Goal: Transaction & Acquisition: Purchase product/service

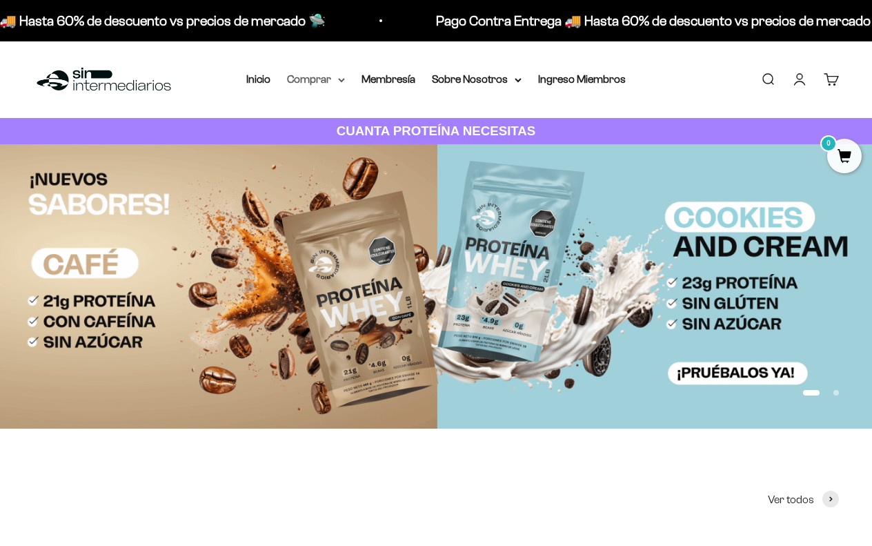
click at [331, 83] on summary "Comprar" at bounding box center [316, 79] width 58 height 18
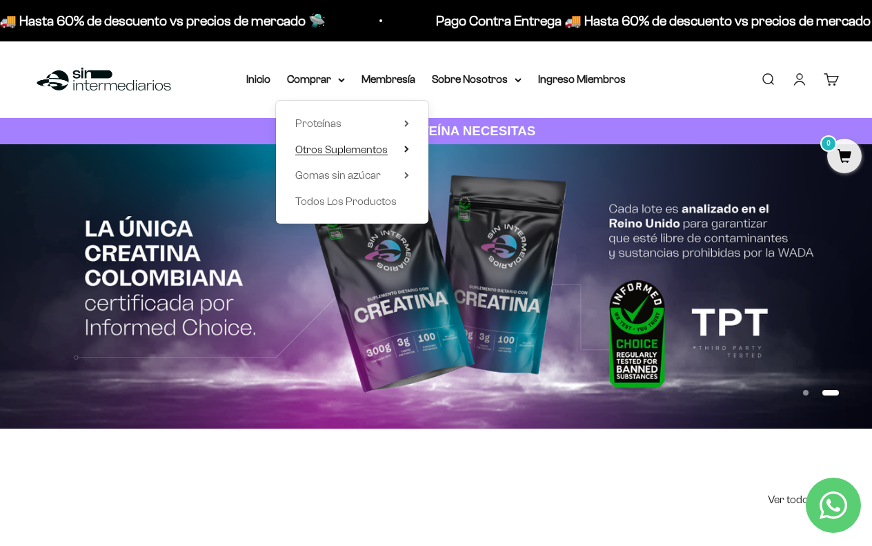
click at [404, 150] on icon at bounding box center [406, 149] width 5 height 7
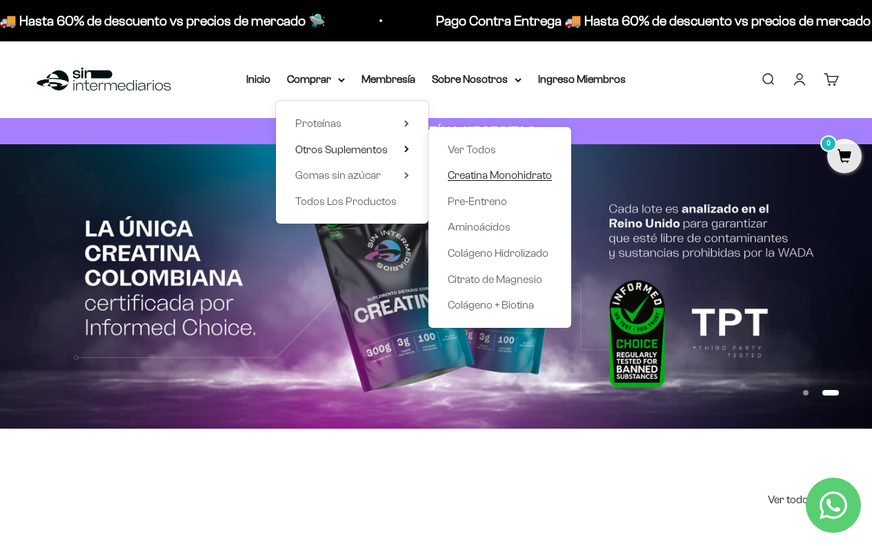
click at [491, 177] on span "Creatina Monohidrato" at bounding box center [500, 175] width 104 height 12
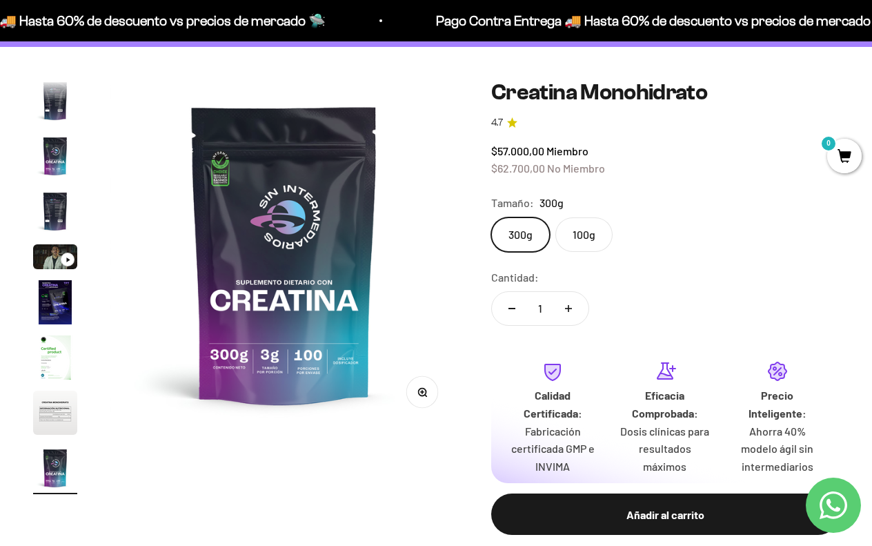
scroll to position [100, 0]
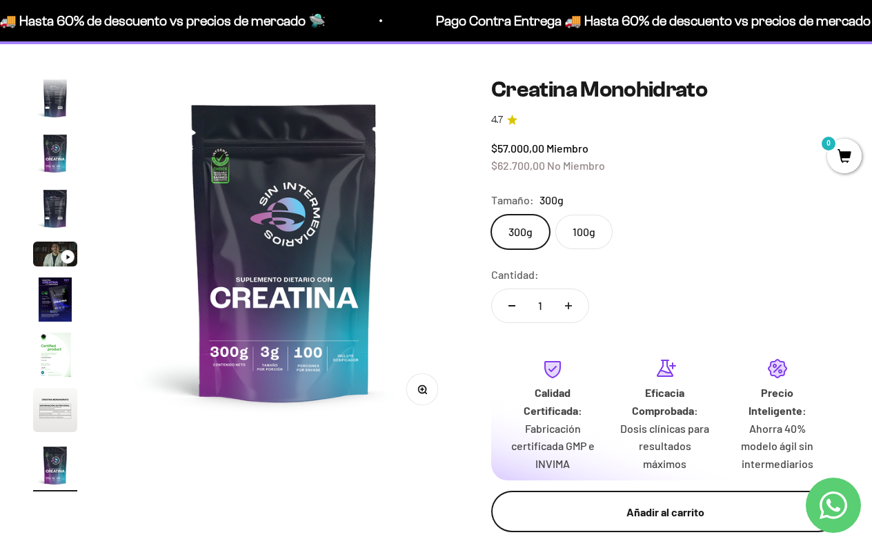
click at [611, 503] on div "Añadir al carrito" at bounding box center [665, 512] width 293 height 18
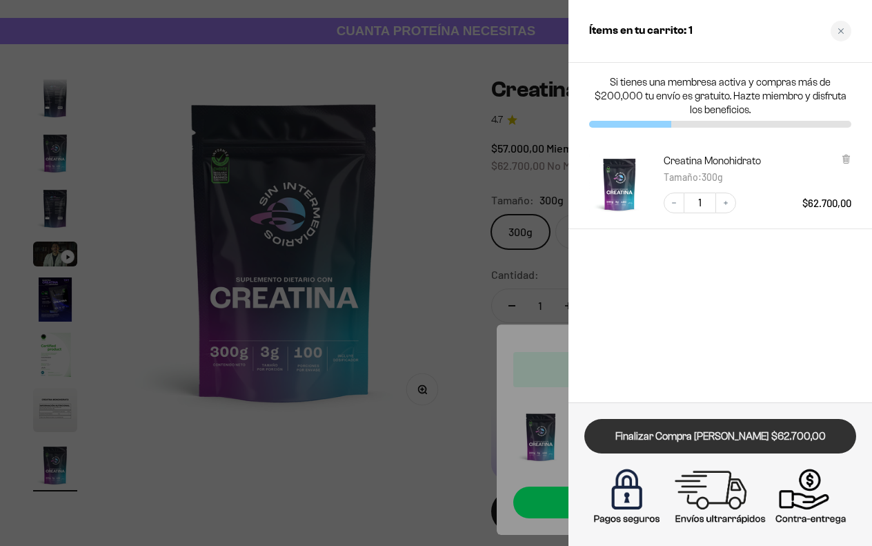
scroll to position [0, 0]
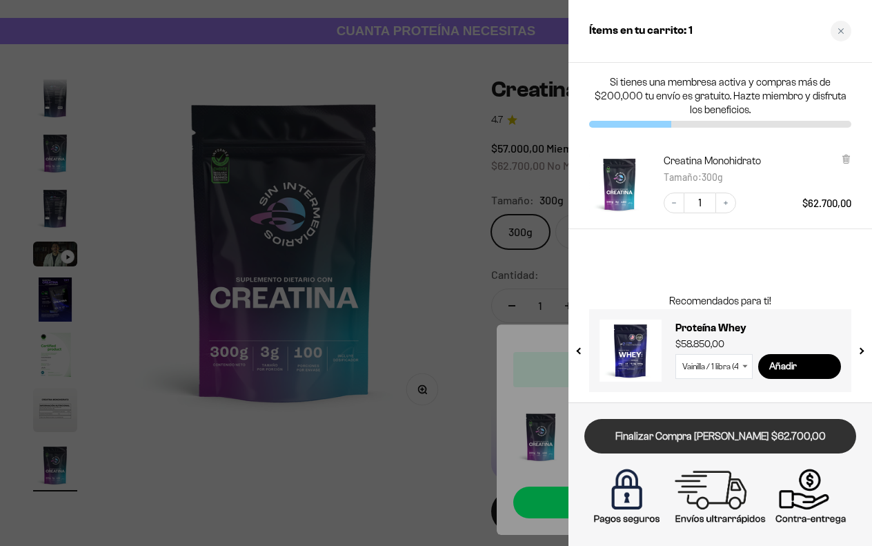
click at [699, 435] on link "Finalizar Compra [PERSON_NAME] $62.700,00" at bounding box center [720, 436] width 272 height 35
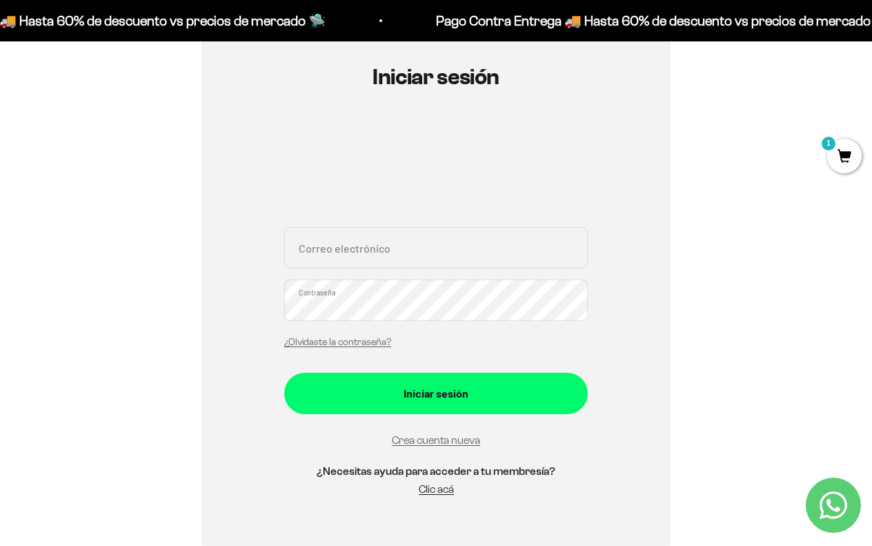
scroll to position [141, 0]
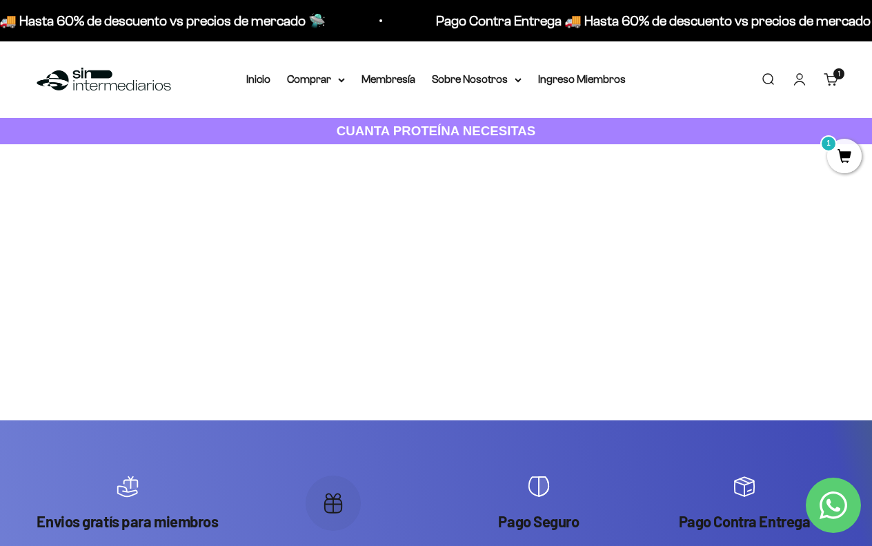
click at [444, 128] on strong "CUANTA PROTEÍNA NECESITAS" at bounding box center [436, 131] width 199 height 14
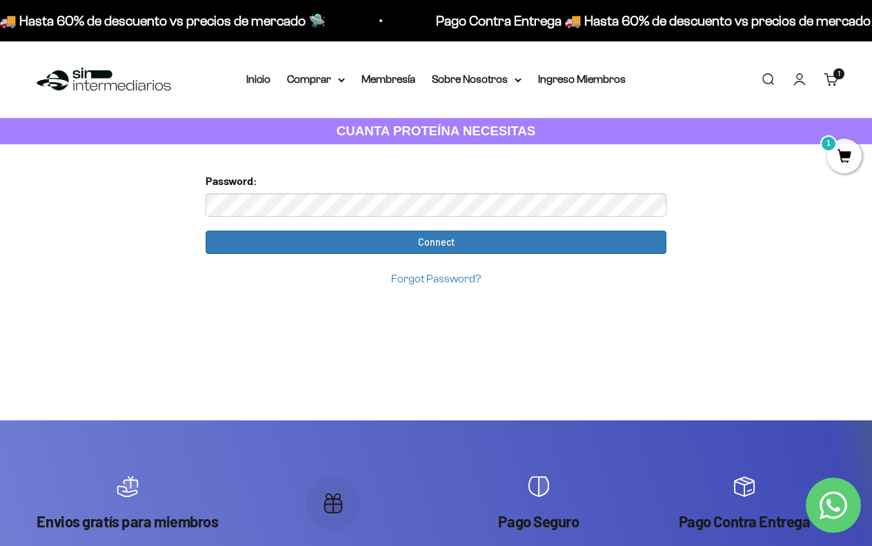
click at [461, 279] on link "Forgot Password?" at bounding box center [436, 279] width 90 height 12
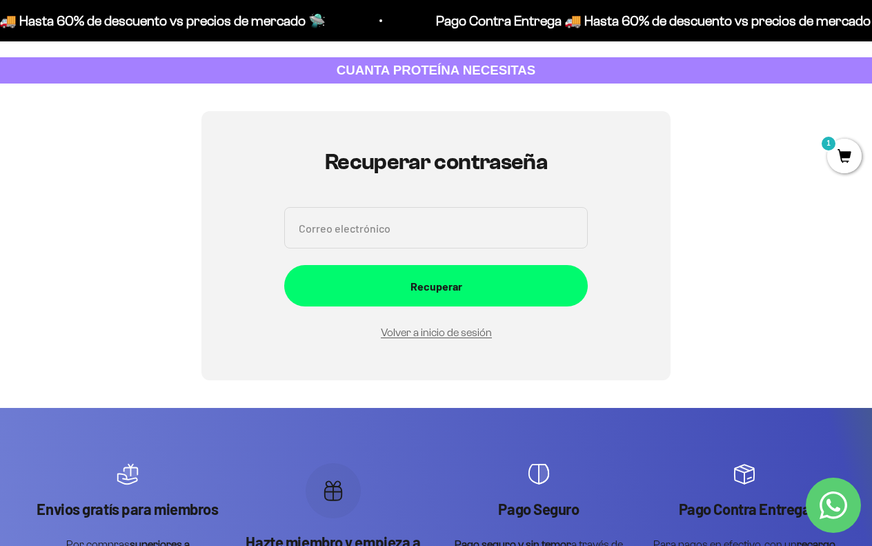
scroll to position [62, 0]
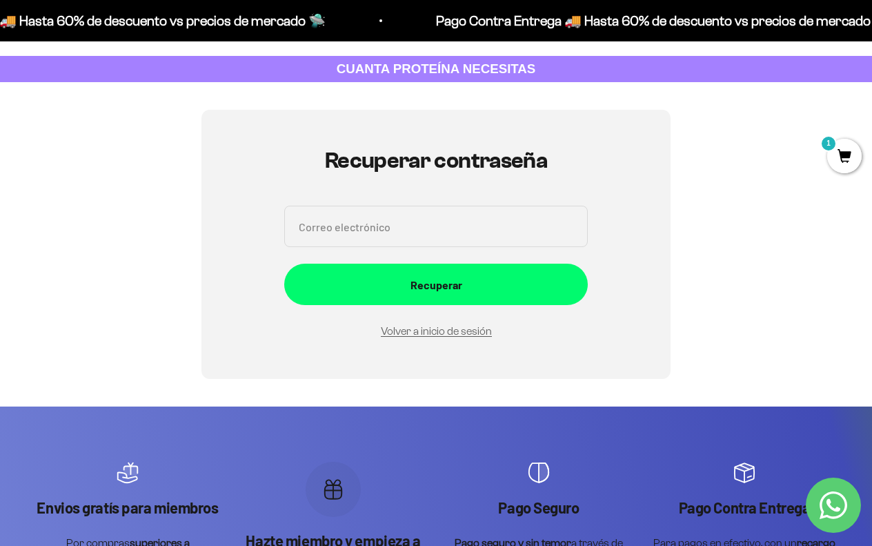
click at [443, 224] on input "Correo electrónico" at bounding box center [436, 226] width 304 height 41
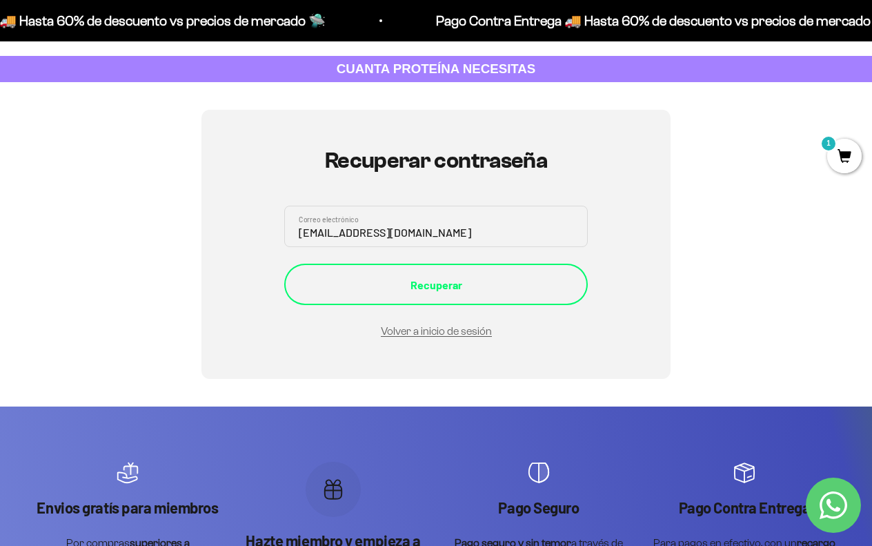
type input "edwardjoserada12@gmail.com"
click at [380, 277] on div "Recuperar" at bounding box center [436, 285] width 248 height 18
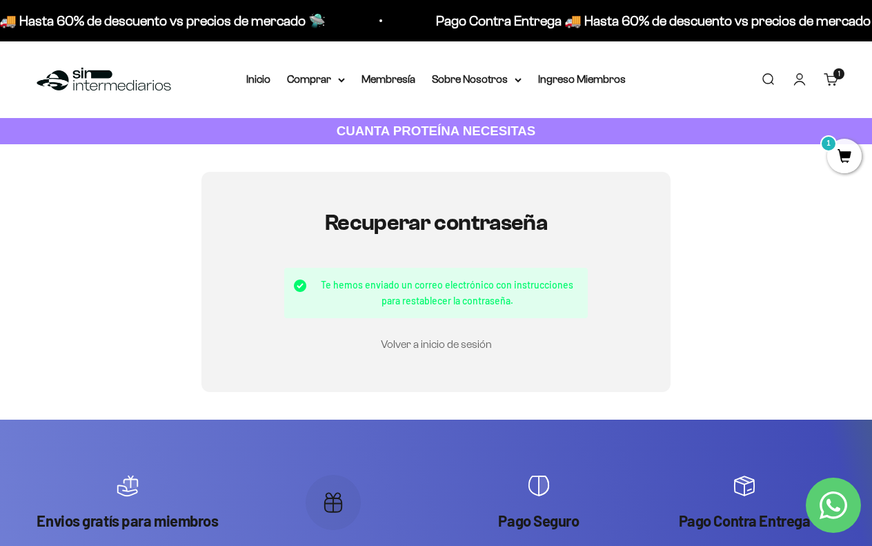
click at [400, 346] on link "Volver a inicio de sesión" at bounding box center [436, 344] width 111 height 12
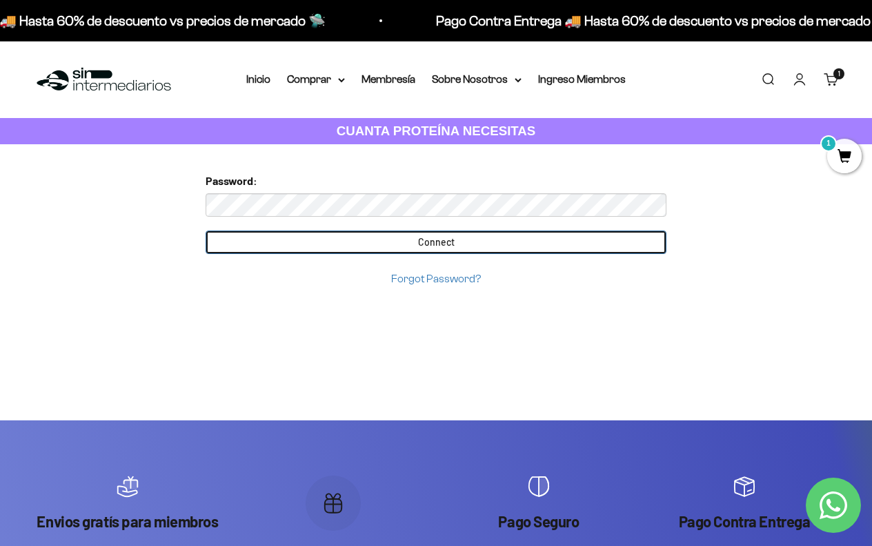
click at [405, 243] on input "Connect" at bounding box center [436, 241] width 461 height 23
click at [426, 248] on input "Connect" at bounding box center [436, 241] width 461 height 23
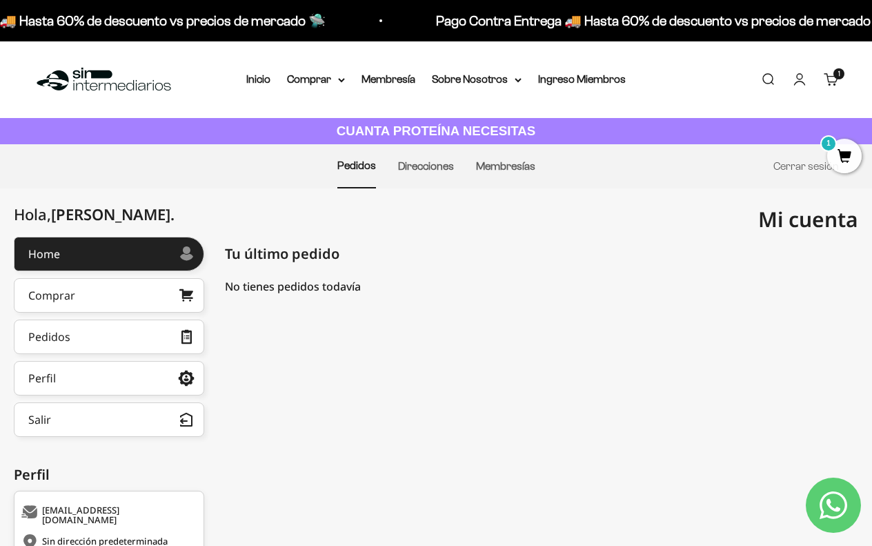
click at [313, 90] on div "Menú Buscar Inicio Comprar Proteínas Ver Todos Whey Iso Vegan Pancakes Pre-Entr…" at bounding box center [436, 79] width 872 height 77
click at [333, 79] on summary "Comprar" at bounding box center [316, 79] width 58 height 18
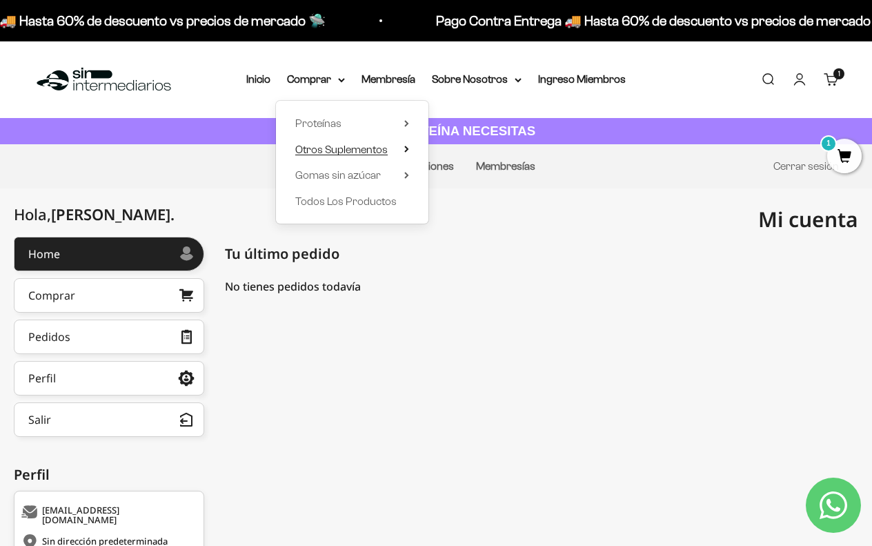
click at [400, 144] on summary "Otros Suplementos" at bounding box center [352, 150] width 114 height 18
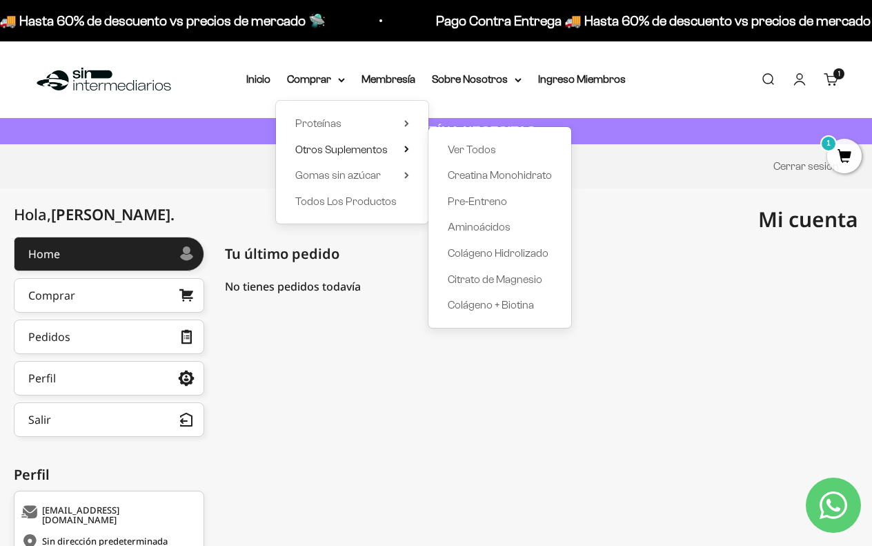
click at [404, 171] on div "Proteínas Ver Todos Whey Iso Vegan" at bounding box center [352, 162] width 152 height 123
click at [524, 173] on span "Creatina Monohidrato" at bounding box center [500, 175] width 104 height 12
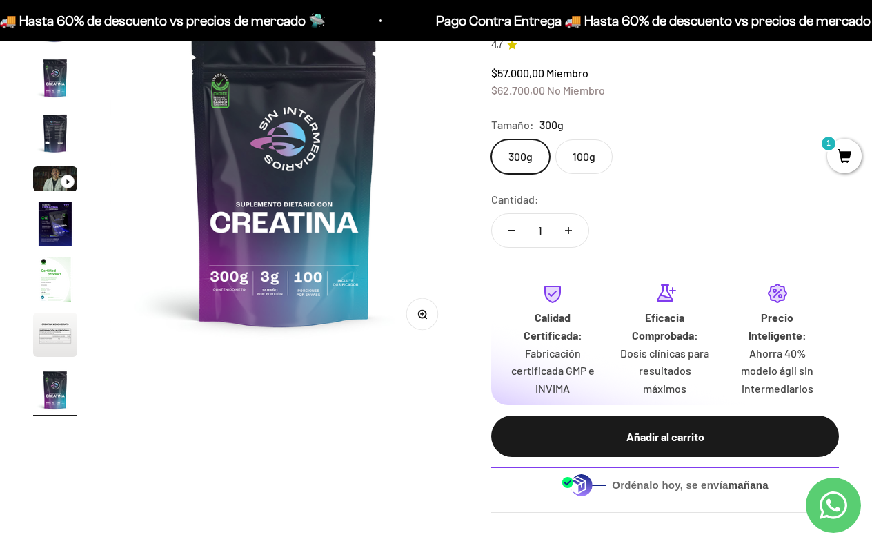
scroll to position [172, 0]
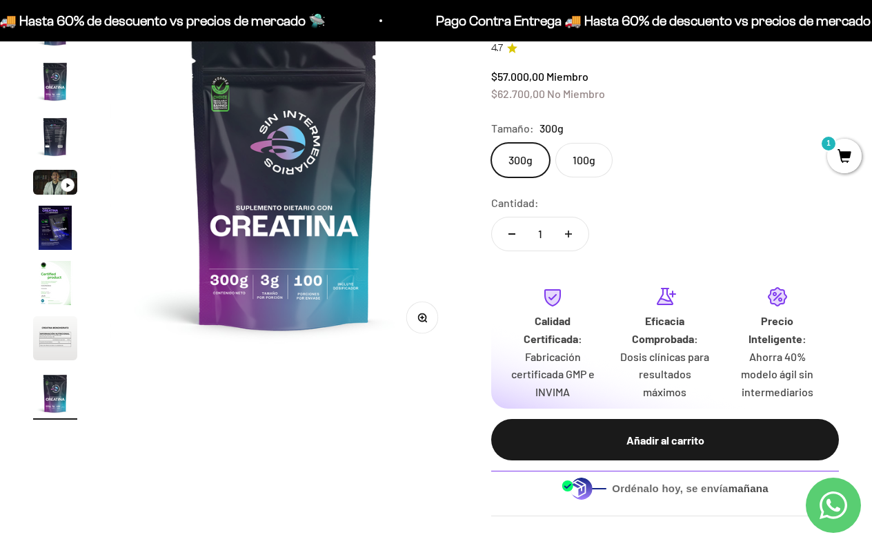
click at [55, 177] on img "Ir al artículo 5" at bounding box center [55, 182] width 44 height 25
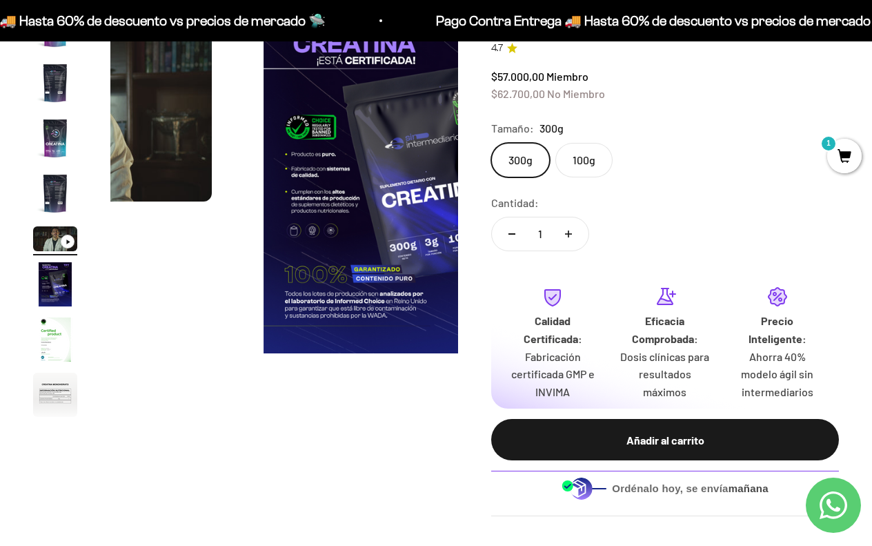
scroll to position [0, 1424]
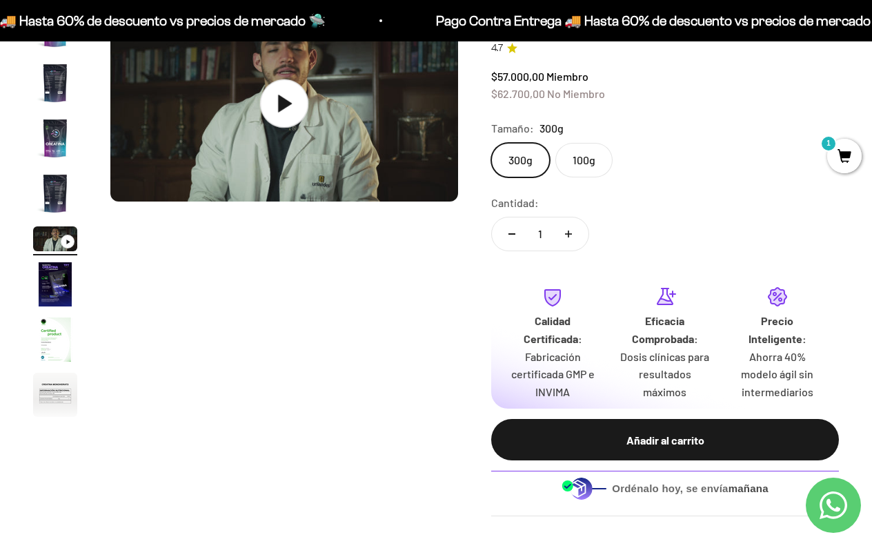
click at [289, 121] on icon at bounding box center [284, 103] width 48 height 48
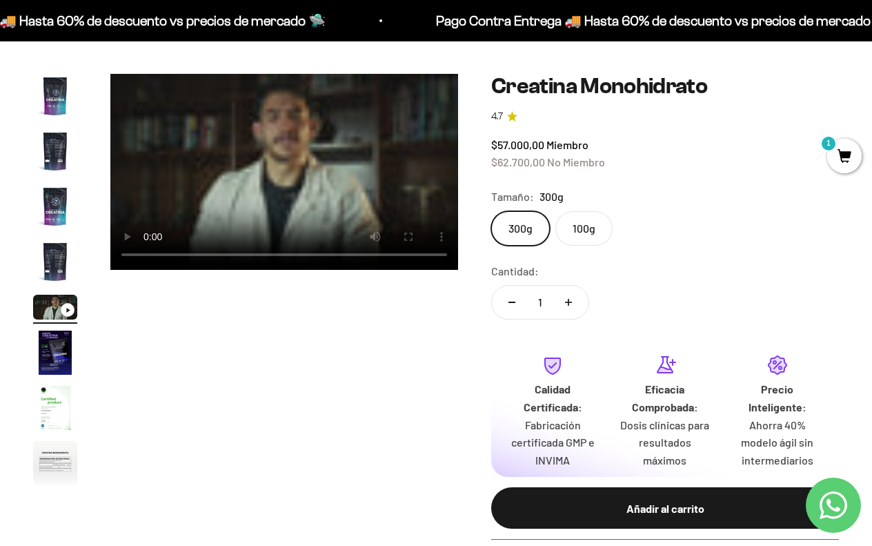
scroll to position [0, 0]
click at [295, 139] on video "Creatina Monohidrato" at bounding box center [284, 172] width 348 height 196
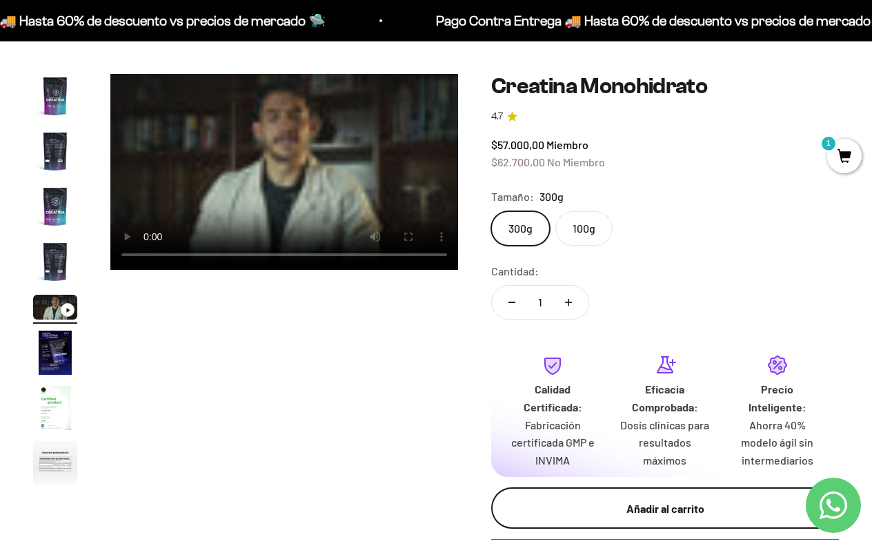
click at [660, 500] on div "Añadir al carrito" at bounding box center [665, 509] width 293 height 18
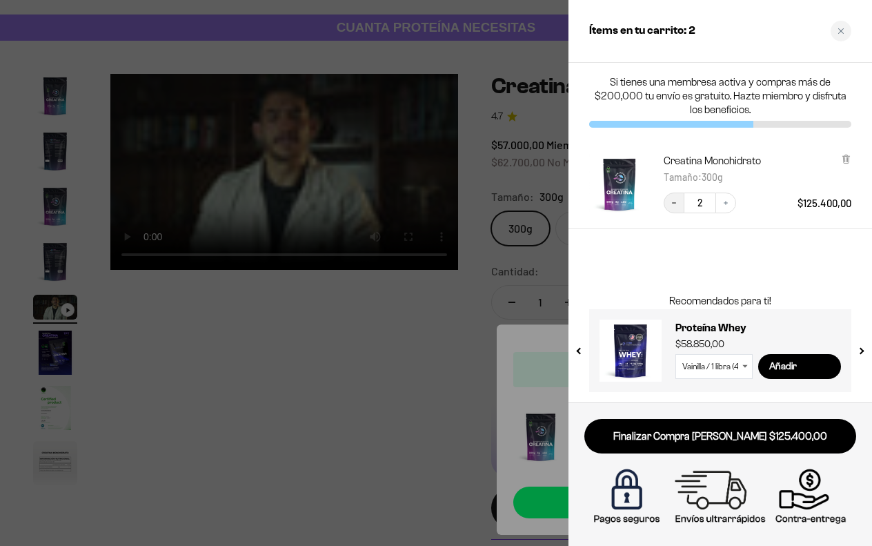
click at [671, 199] on icon "Decrease quantity" at bounding box center [674, 203] width 8 height 8
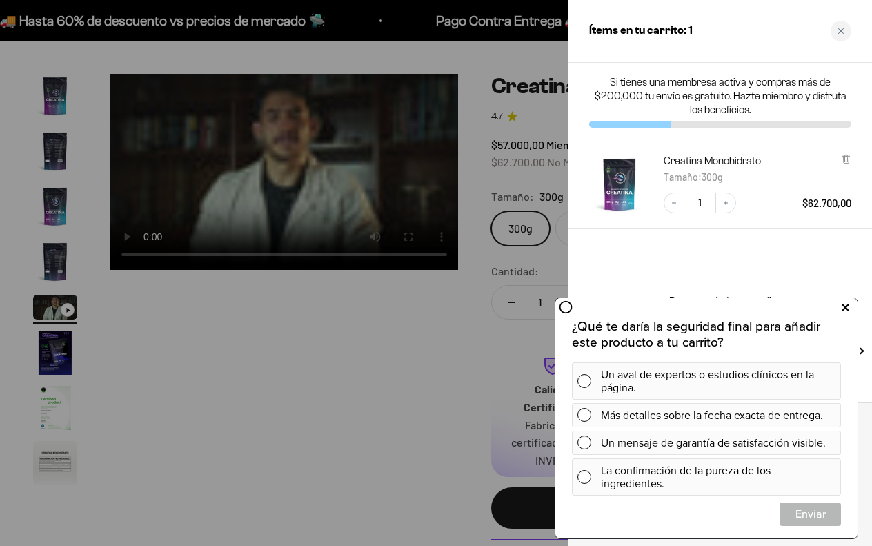
click at [845, 305] on icon at bounding box center [846, 308] width 8 height 18
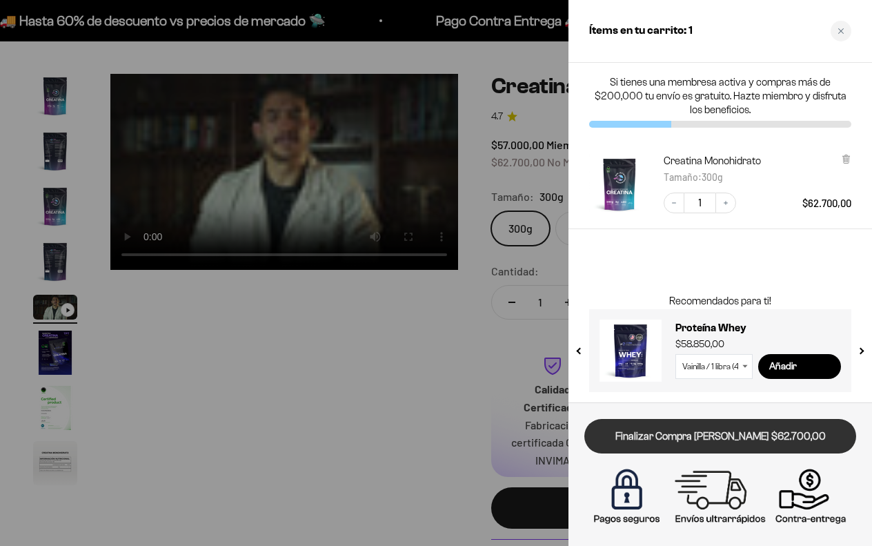
click at [729, 435] on link "Finalizar Compra [PERSON_NAME] $62.700,00" at bounding box center [720, 436] width 272 height 35
